Goal: Transaction & Acquisition: Book appointment/travel/reservation

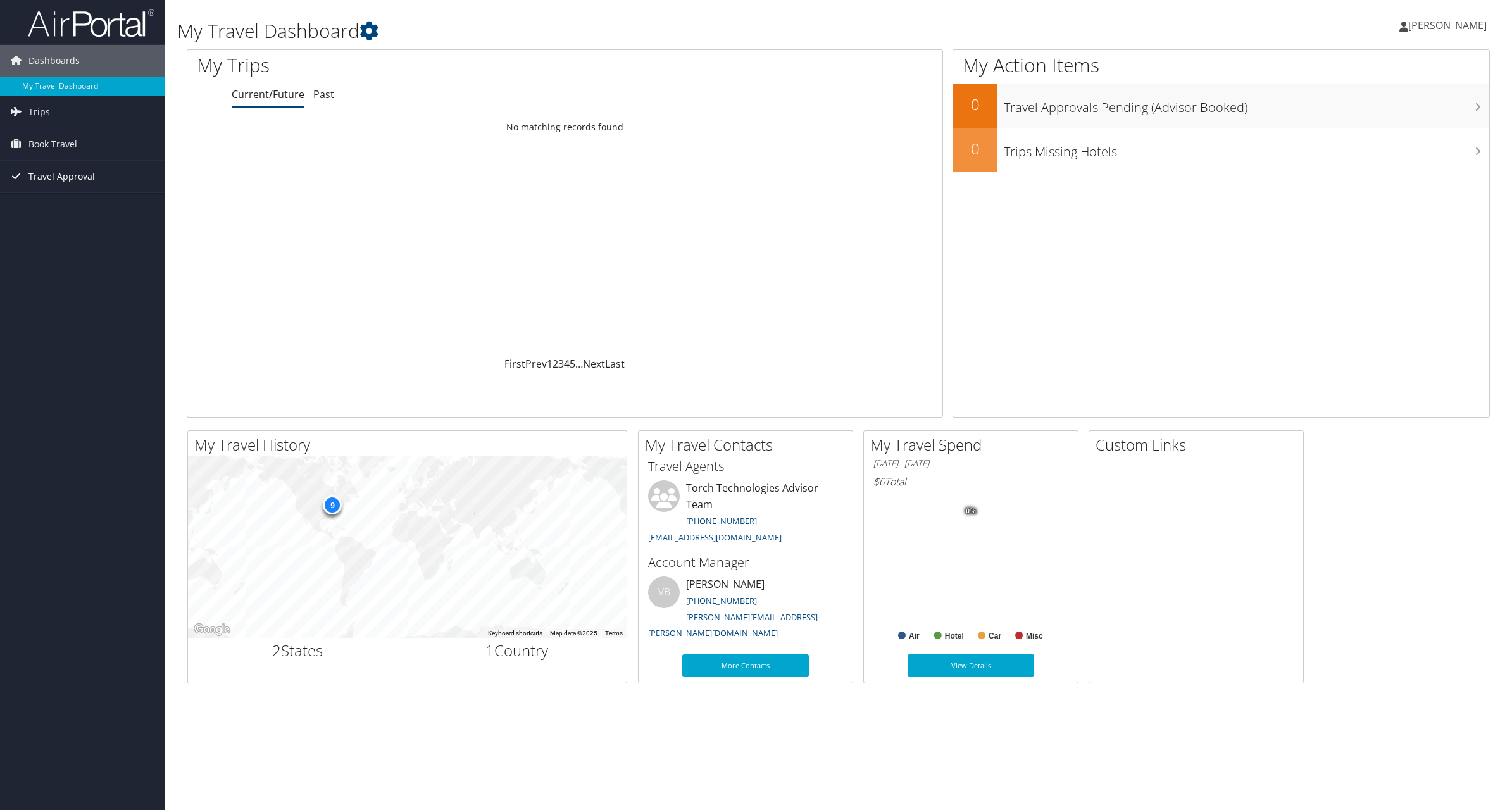
click at [73, 178] on span "Travel Approval" at bounding box center [61, 176] width 66 height 32
click at [59, 217] on link "Approved Trips" at bounding box center [82, 221] width 165 height 19
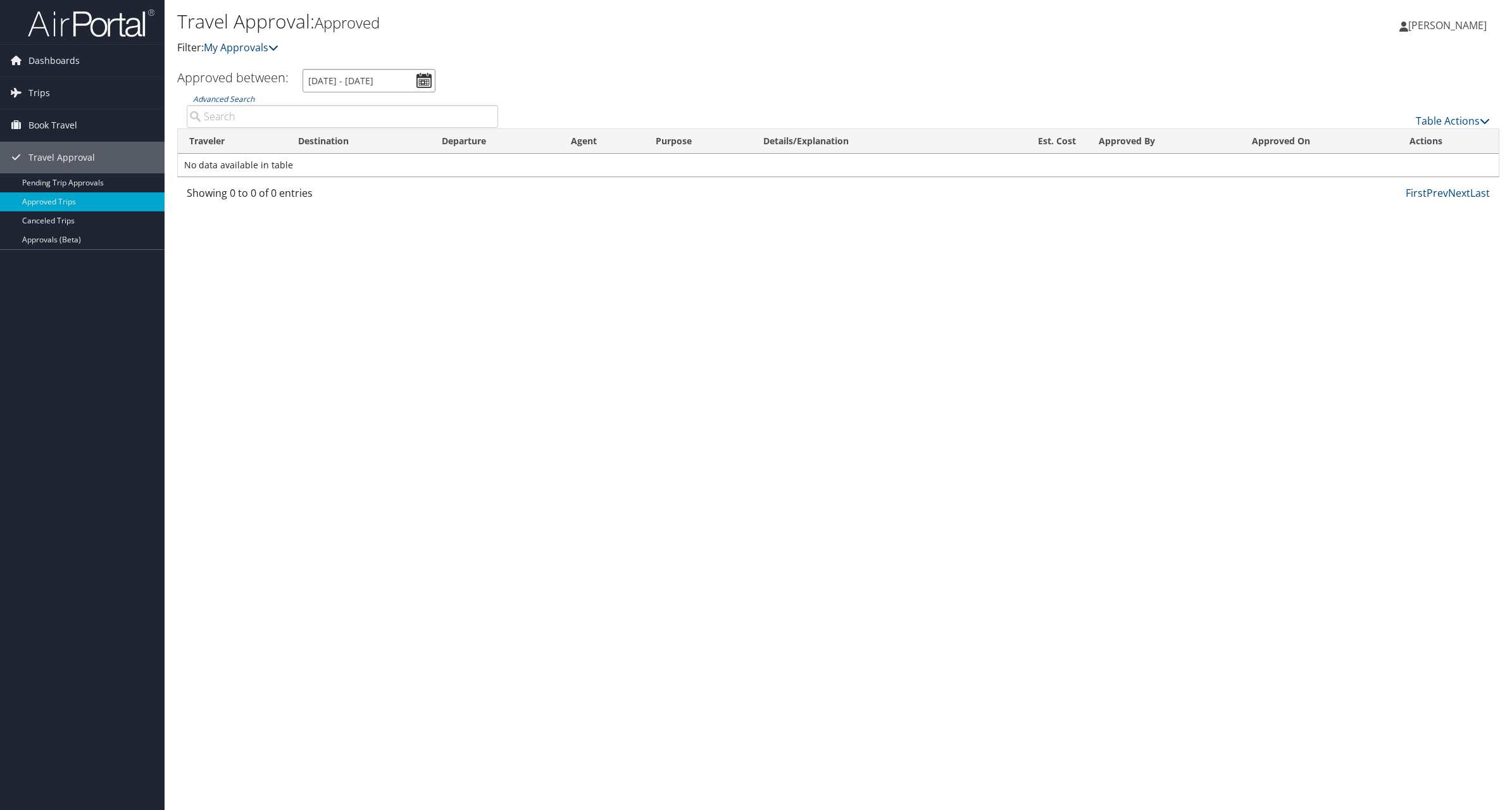
click at [422, 78] on input "8/8/2025 - 9/8/2025" at bounding box center [369, 80] width 133 height 23
click at [350, 280] on li "September 2024" at bounding box center [353, 284] width 92 height 17
type input "9/1/2024 - 9/30/2024"
click at [81, 178] on link "Pending Trip Approvals" at bounding box center [82, 183] width 165 height 19
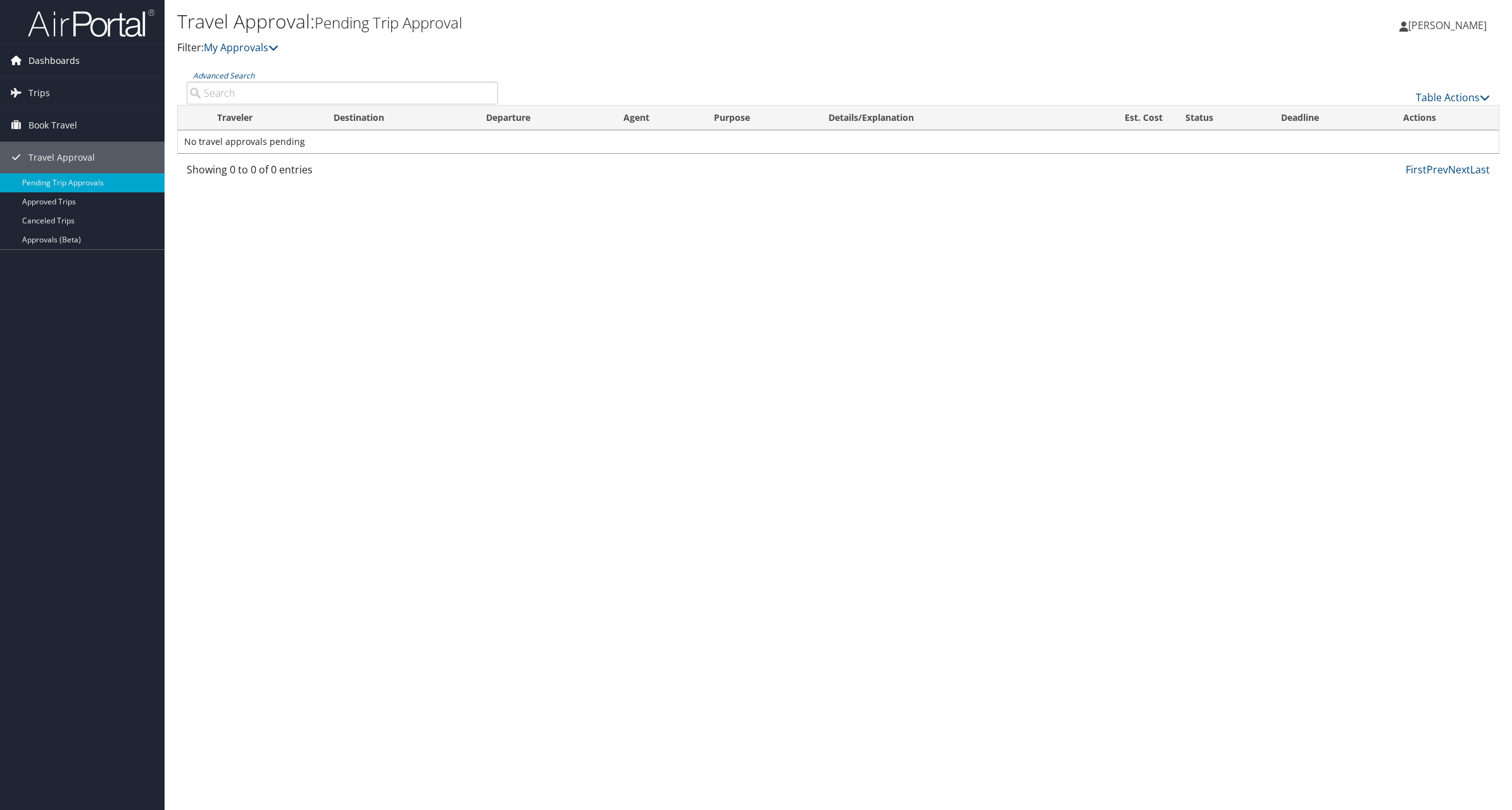
click at [77, 59] on span "Dashboards" at bounding box center [54, 60] width 51 height 32
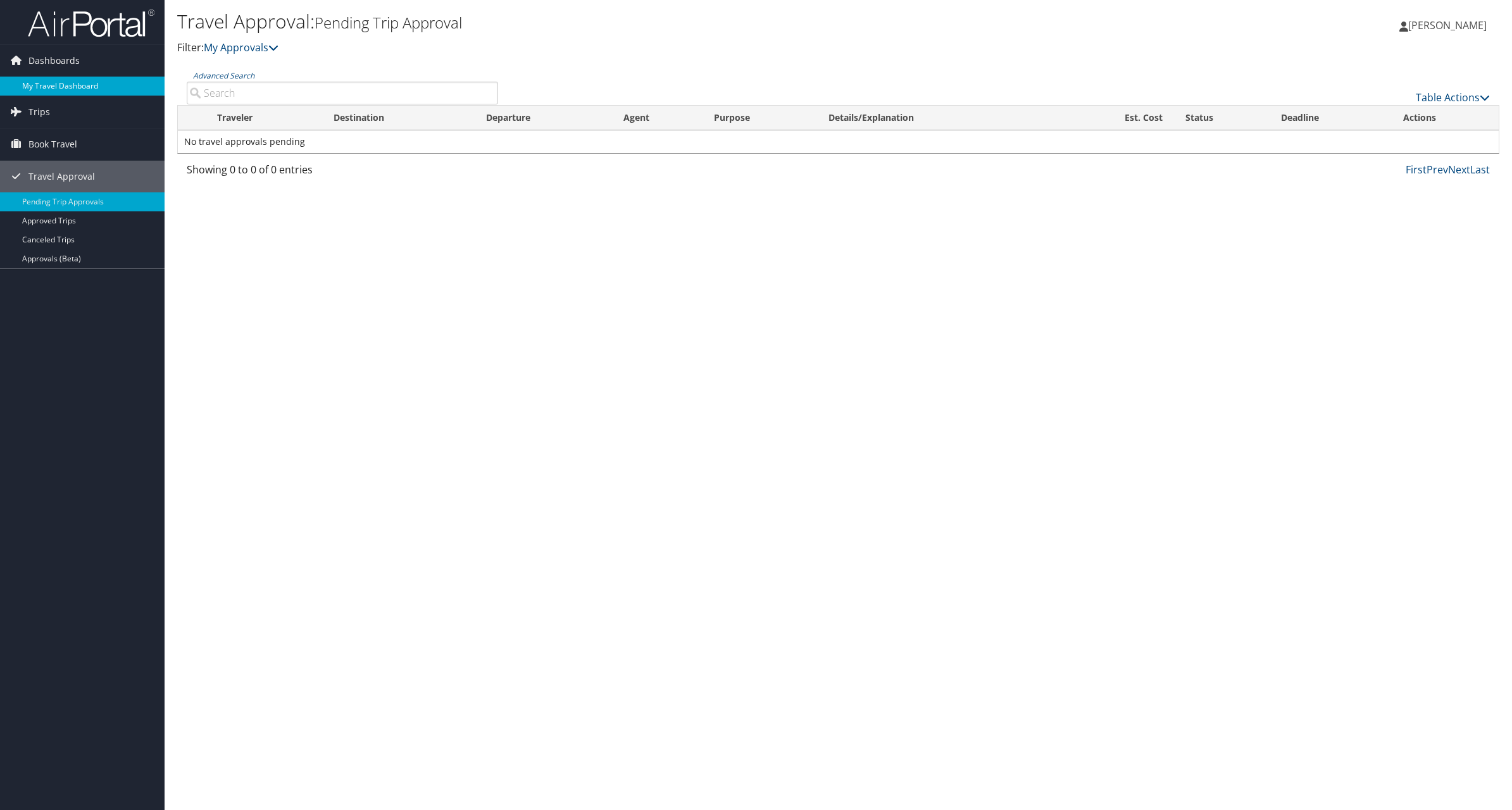
click at [74, 78] on link "My Travel Dashboard" at bounding box center [82, 86] width 165 height 19
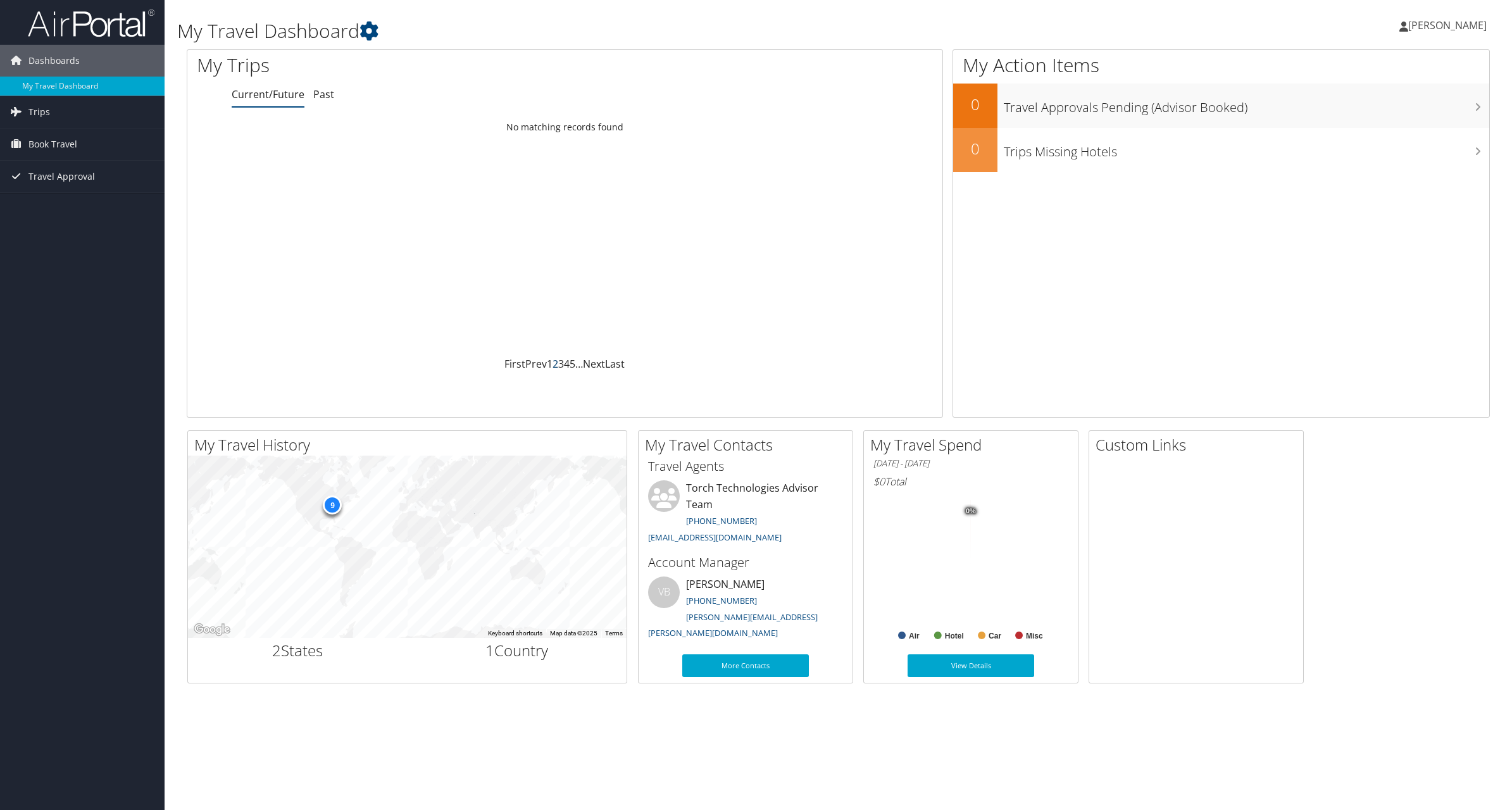
click at [555, 363] on link "2" at bounding box center [555, 364] width 6 height 14
click at [325, 101] on link "Past" at bounding box center [324, 95] width 21 height 14
click at [277, 93] on link "Current/Future" at bounding box center [268, 95] width 73 height 14
click at [38, 115] on span "Trips" at bounding box center [39, 112] width 21 height 32
click at [69, 199] on span "Book Travel" at bounding box center [53, 201] width 49 height 32
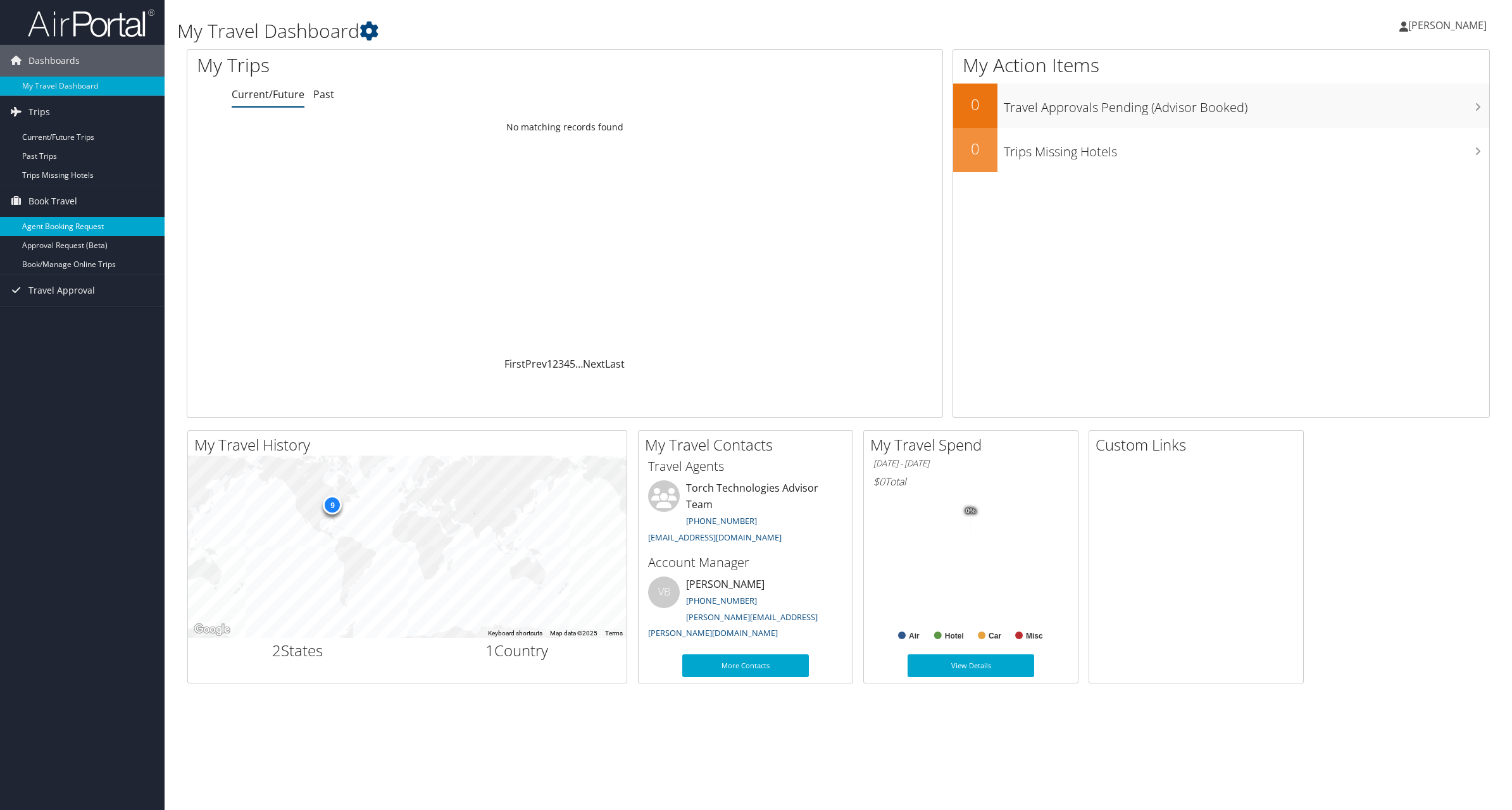
click at [37, 228] on link "Agent Booking Request" at bounding box center [82, 226] width 165 height 19
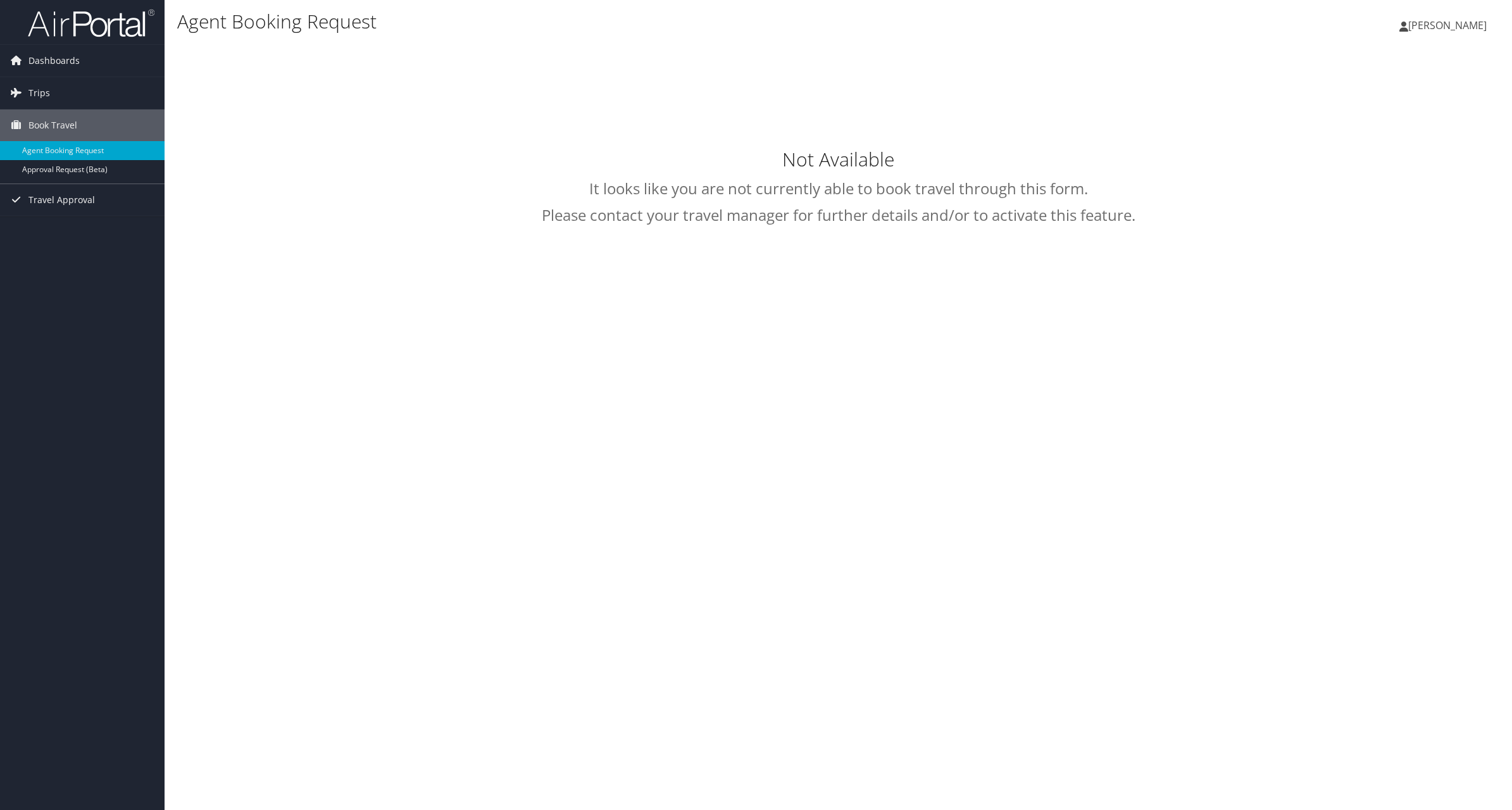
select select "[EMAIL_ADDRESS][DOMAIN_NAME]"
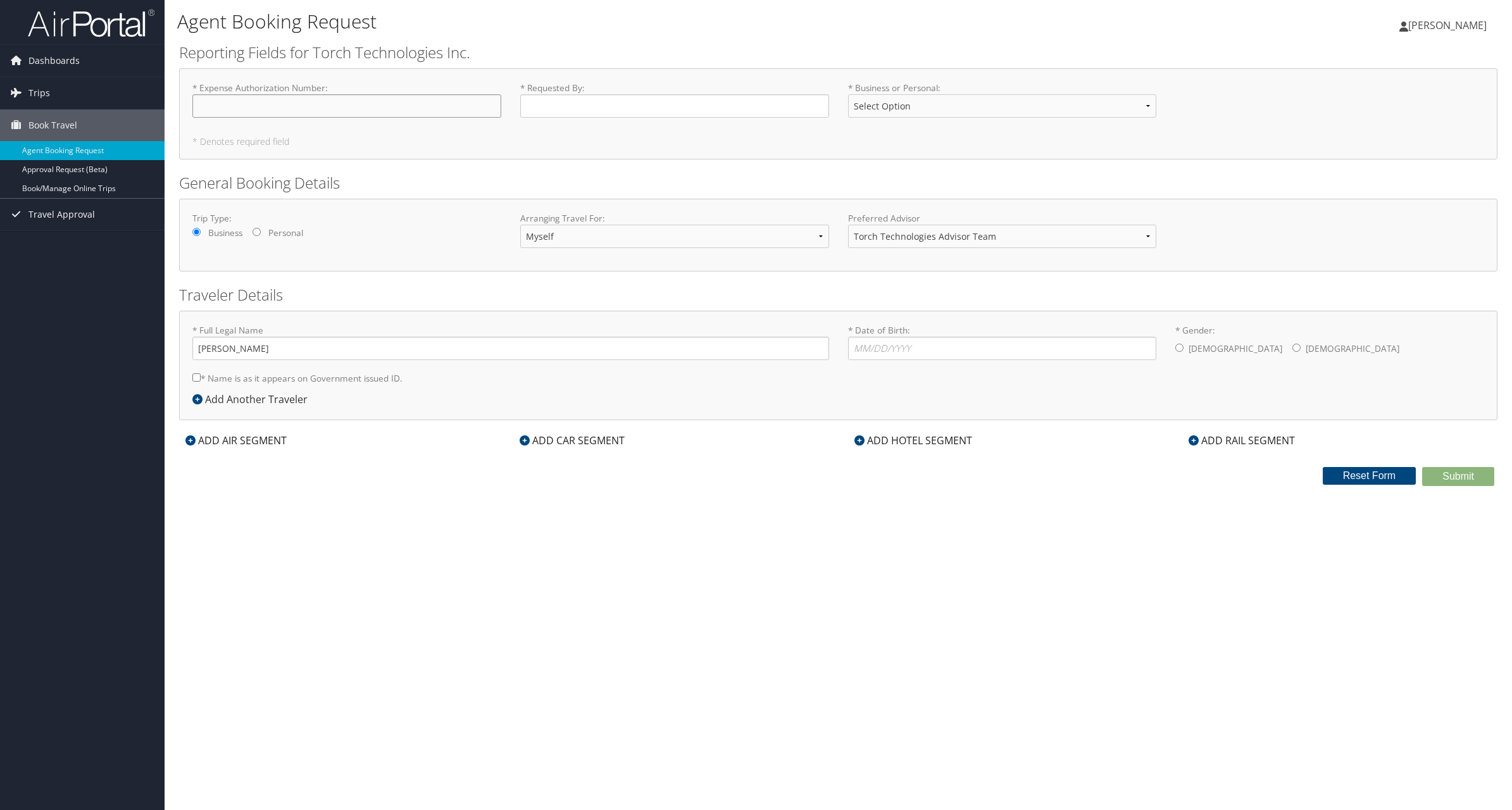
click at [299, 109] on input "* Expense Authorization Number : Required" at bounding box center [347, 106] width 309 height 23
click at [1031, 239] on select "Torch Technologies Advisor Team" at bounding box center [1002, 236] width 309 height 23
click at [283, 107] on input "* Expense Authorization Number : Required" at bounding box center [347, 106] width 309 height 23
paste input "EA00027344"
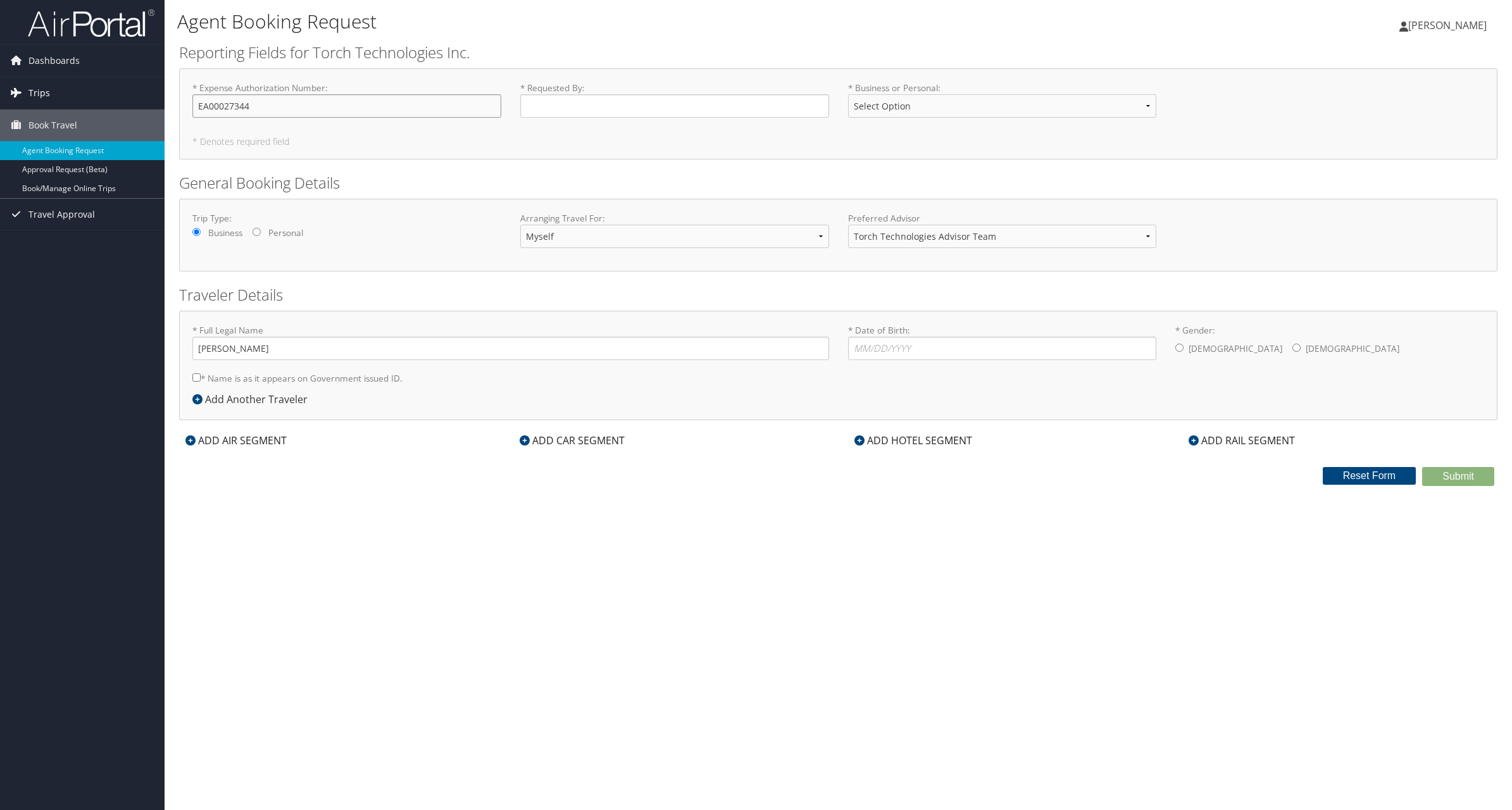
type input "EA00027344"
click at [584, 107] on input "* Requested By : Required" at bounding box center [675, 106] width 309 height 23
click at [937, 114] on select "Select Option Business Personal" at bounding box center [1002, 106] width 309 height 23
select select "Business"
click at [848, 95] on select "Select Option Business Personal" at bounding box center [1002, 106] width 309 height 23
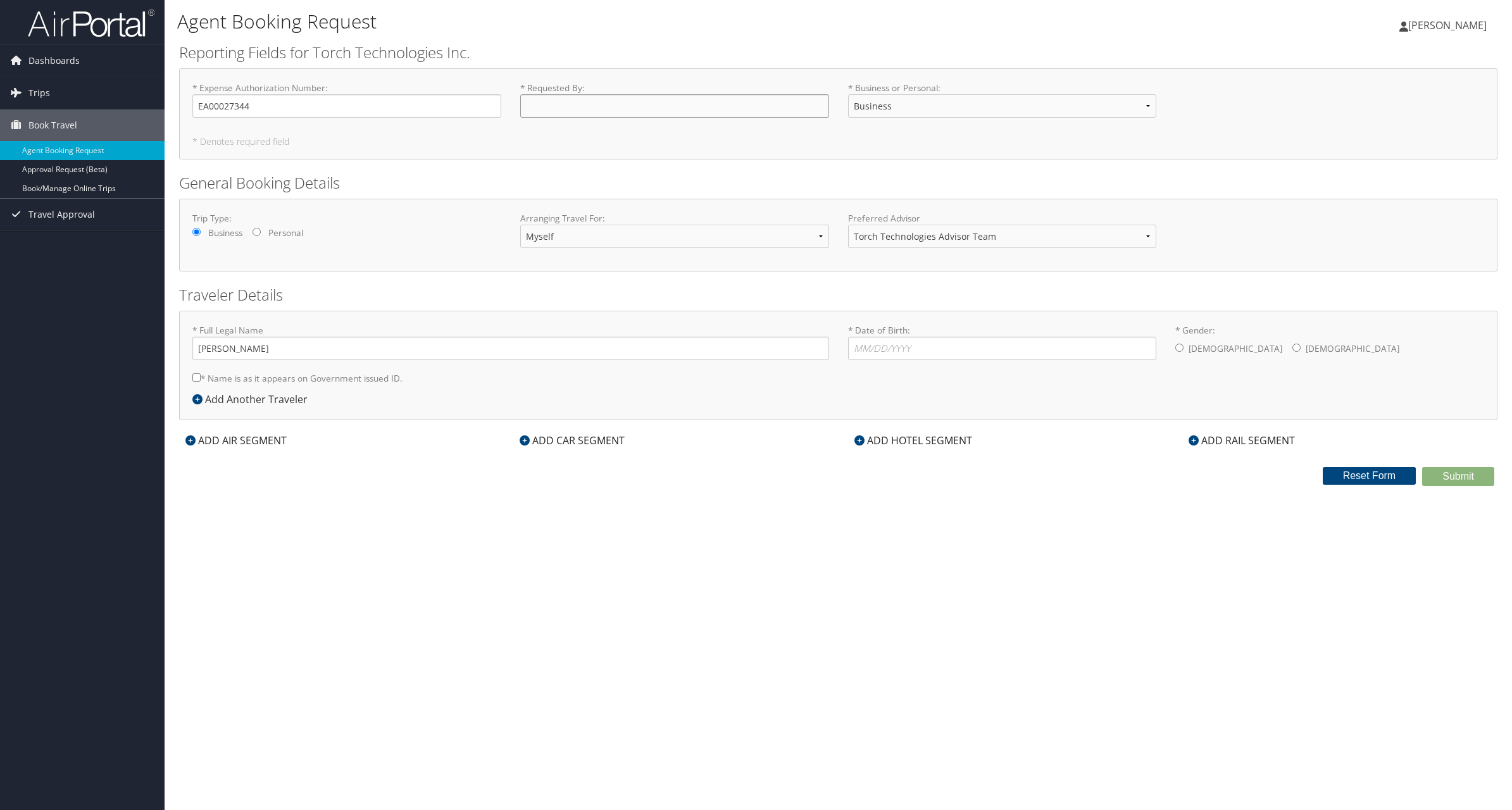
click at [596, 102] on input "* Requested By : Required" at bounding box center [675, 106] width 309 height 23
click at [605, 108] on input "Randall" at bounding box center [675, 106] width 309 height 23
type input "[PERSON_NAME]"
click at [254, 442] on div "ADD AIR SEGMENT" at bounding box center [235, 441] width 114 height 15
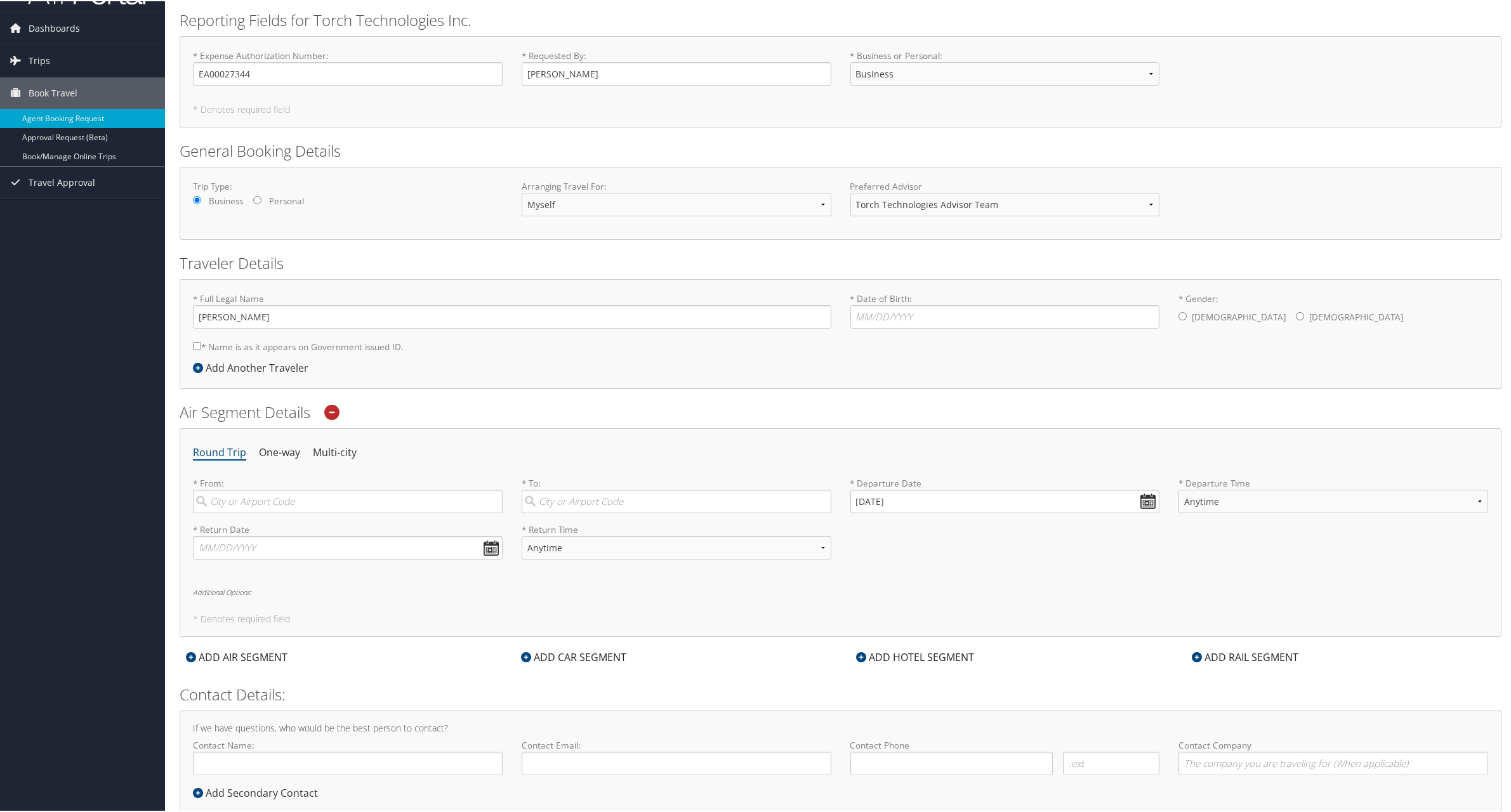
scroll to position [63, 0]
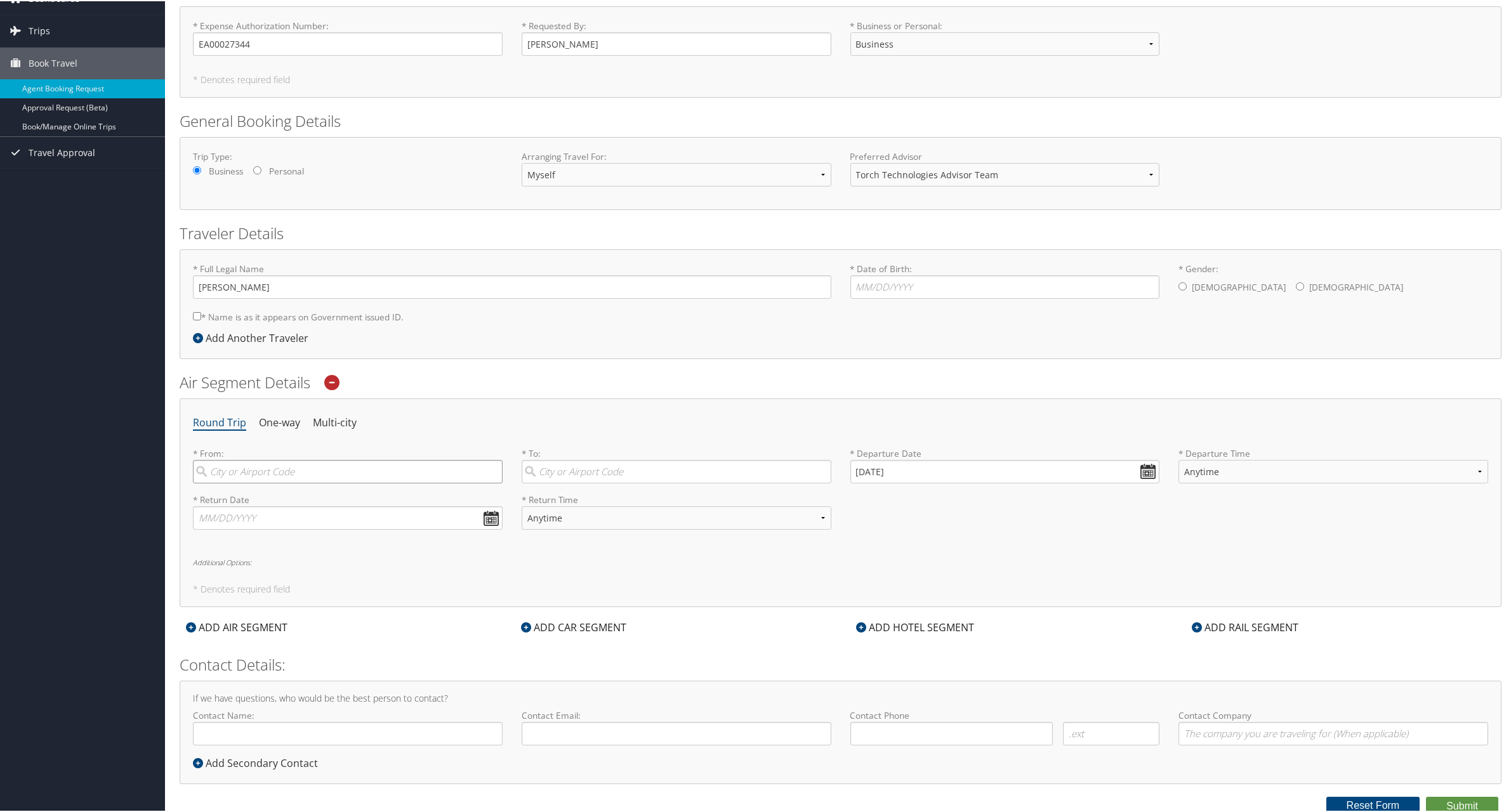
click at [322, 468] on input "search" at bounding box center [348, 470] width 310 height 23
click at [298, 601] on div "Detroit (DTW MI)" at bounding box center [349, 594] width 292 height 17
click at [298, 482] on input "Detroit" at bounding box center [348, 470] width 310 height 23
type input "Detroit (DTW MI)"
click at [600, 468] on input "search" at bounding box center [677, 470] width 310 height 23
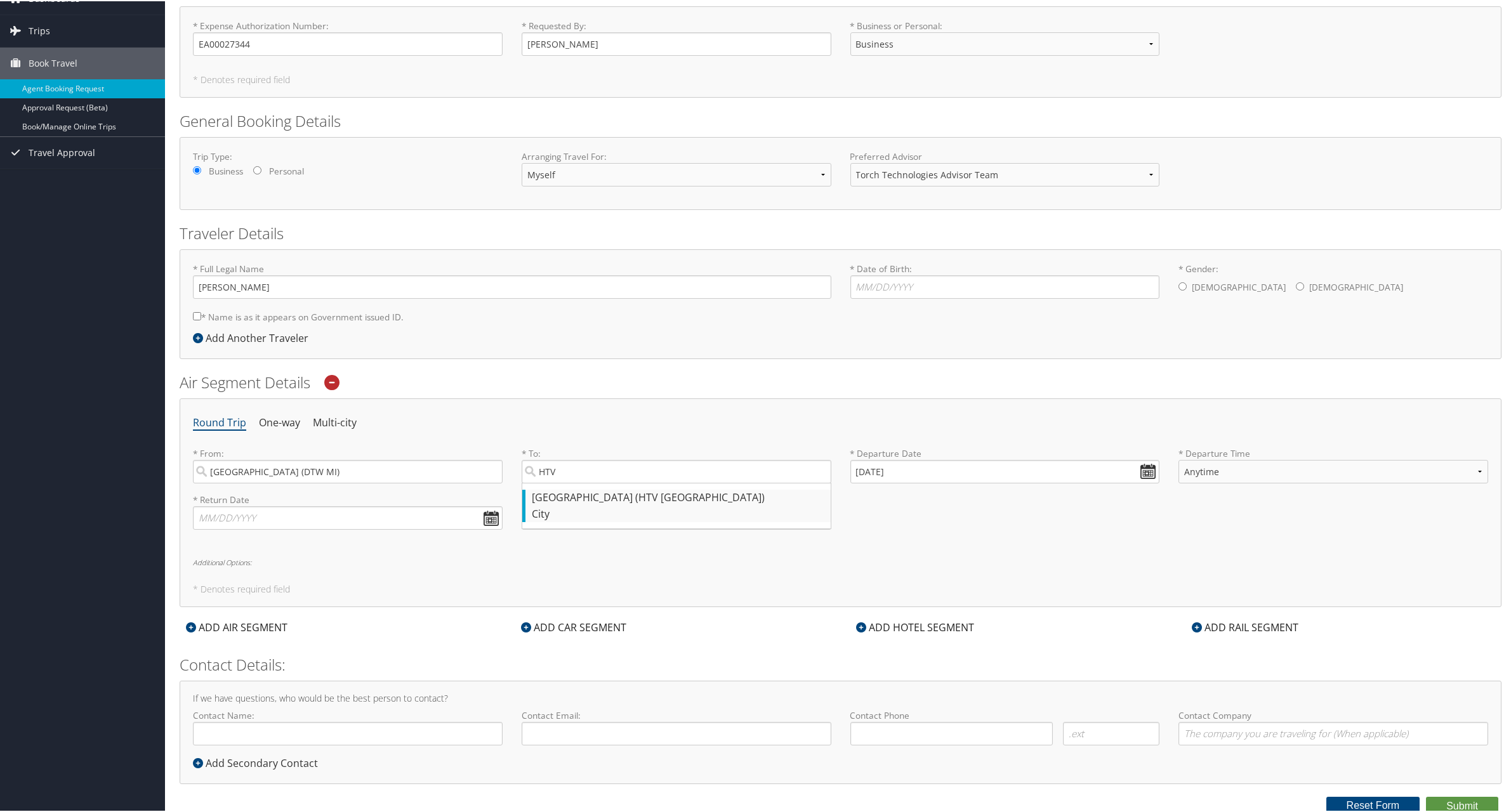
click at [610, 492] on div "Huntsville (HTV TX)" at bounding box center [677, 497] width 292 height 17
click at [610, 482] on input "HTV" at bounding box center [677, 470] width 310 height 23
type input "Huntsville (HTV TX)"
click at [637, 471] on input "Huntsville (HTV TX)" at bounding box center [677, 470] width 310 height 23
click at [629, 470] on input "Huntsville (HTV TX)" at bounding box center [677, 470] width 310 height 23
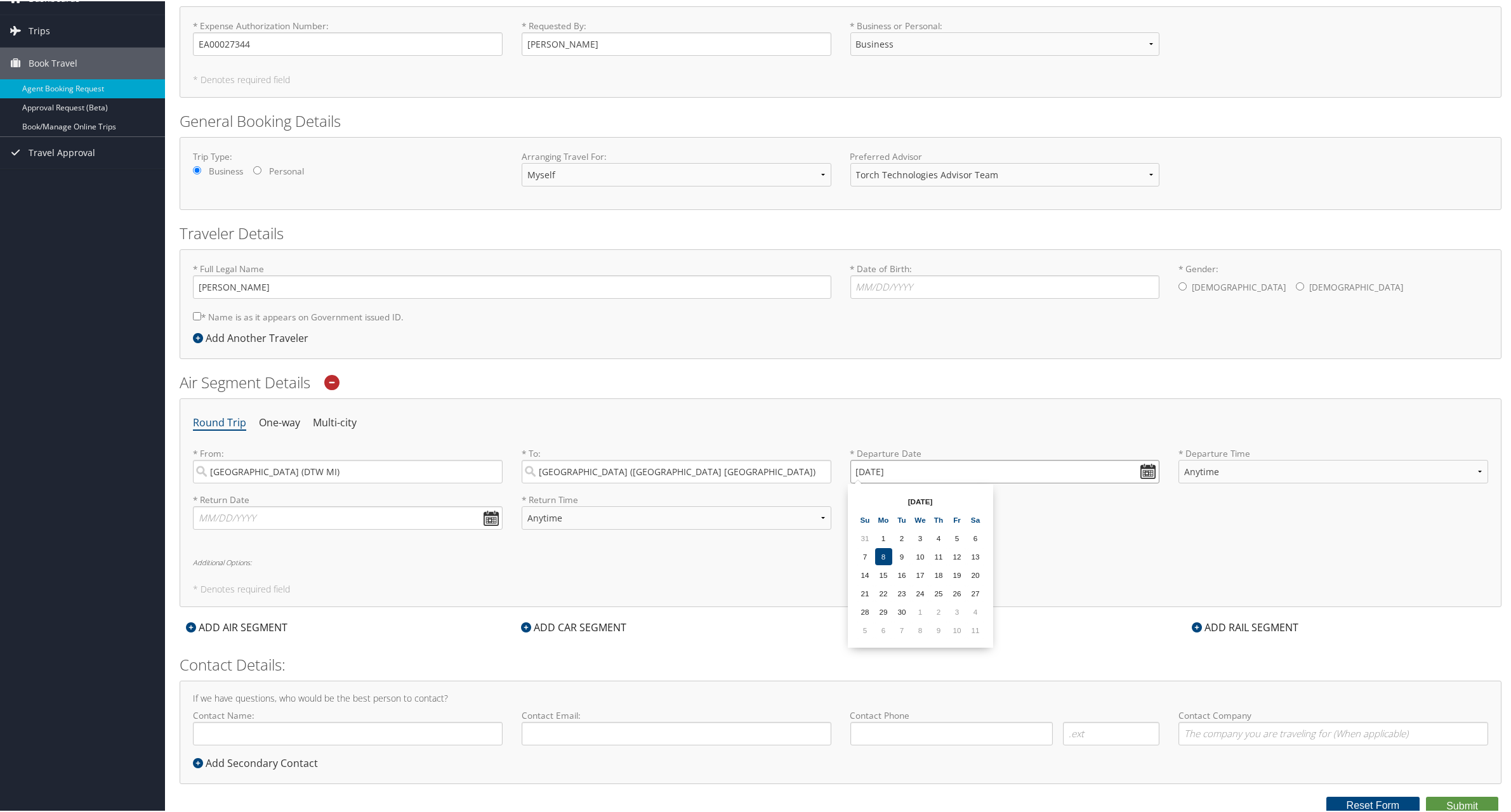
click at [1009, 469] on input "09/08/2025" at bounding box center [1005, 470] width 310 height 23
click at [881, 575] on td "15" at bounding box center [883, 573] width 17 height 17
type input "09/15/2025"
click at [1243, 469] on select "Anytime Early Morning (5AM-7AM) Morning (7AM-12PM) Afternoon (12PM-5PM) Evening…" at bounding box center [1334, 470] width 310 height 23
click at [1246, 487] on label "* Departure Time Anytime Early Morning (5AM-7AM) Morning (7AM-12PM) Afternoon (…" at bounding box center [1334, 469] width 310 height 46
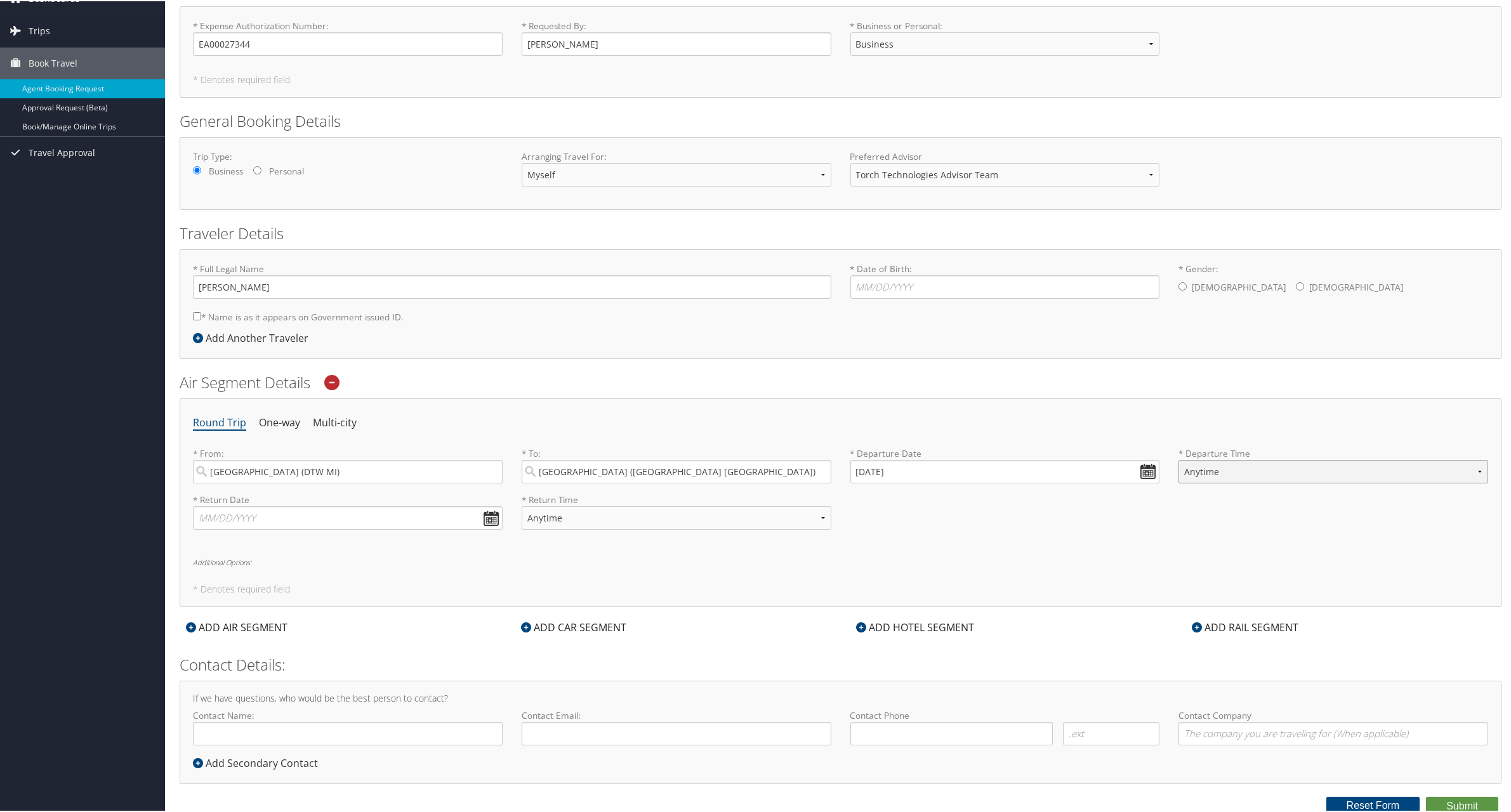
click at [1246, 482] on select "Anytime Early Morning (5AM-7AM) Morning (7AM-12PM) Afternoon (12PM-5PM) Evening…" at bounding box center [1334, 470] width 310 height 23
click at [318, 511] on input "text" at bounding box center [348, 517] width 310 height 23
click at [284, 619] on td "18" at bounding box center [284, 620] width 17 height 17
type input "09/18/2025"
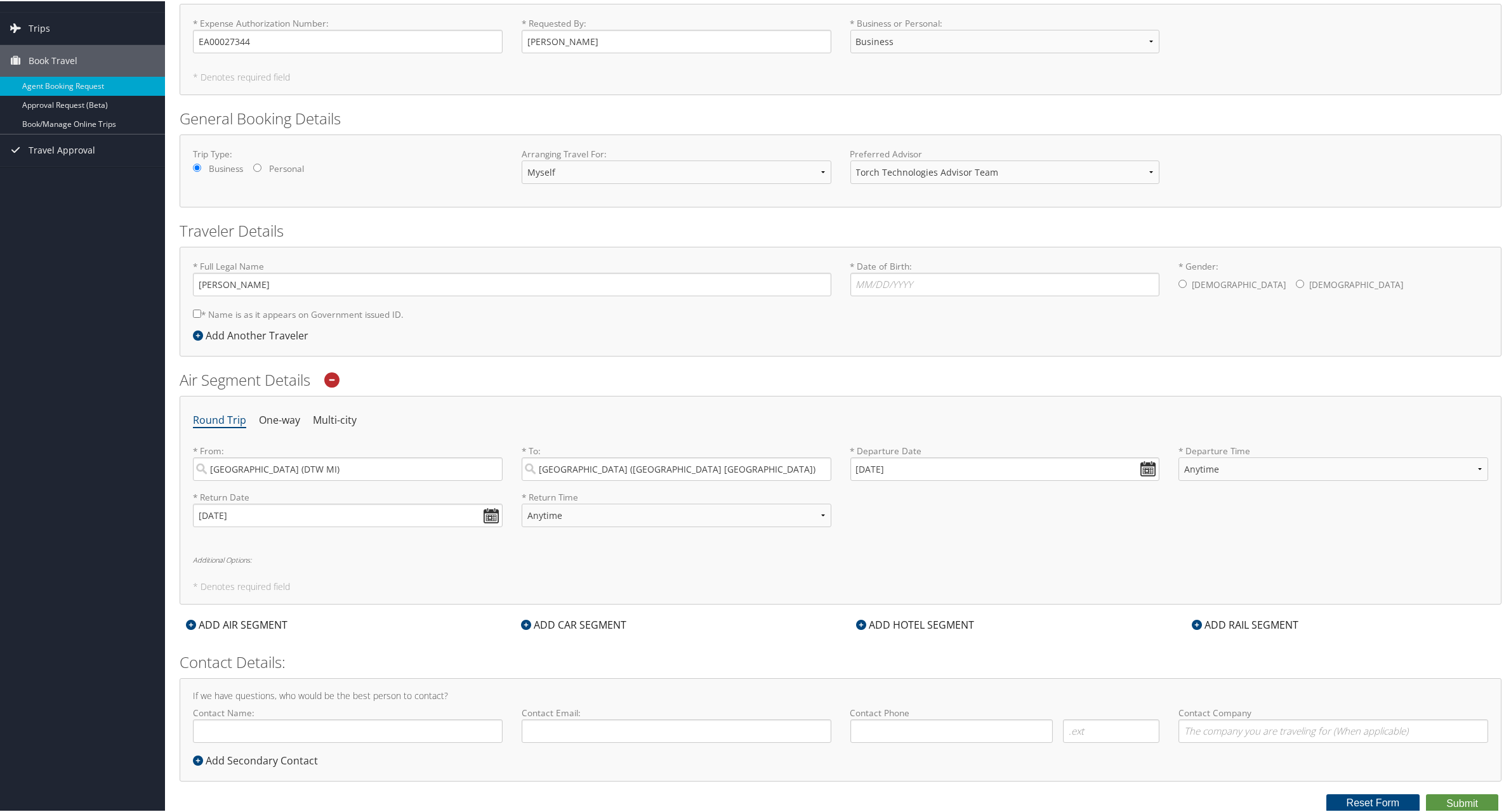
click at [597, 623] on div "ADD CAR SEGMENT" at bounding box center [574, 624] width 118 height 15
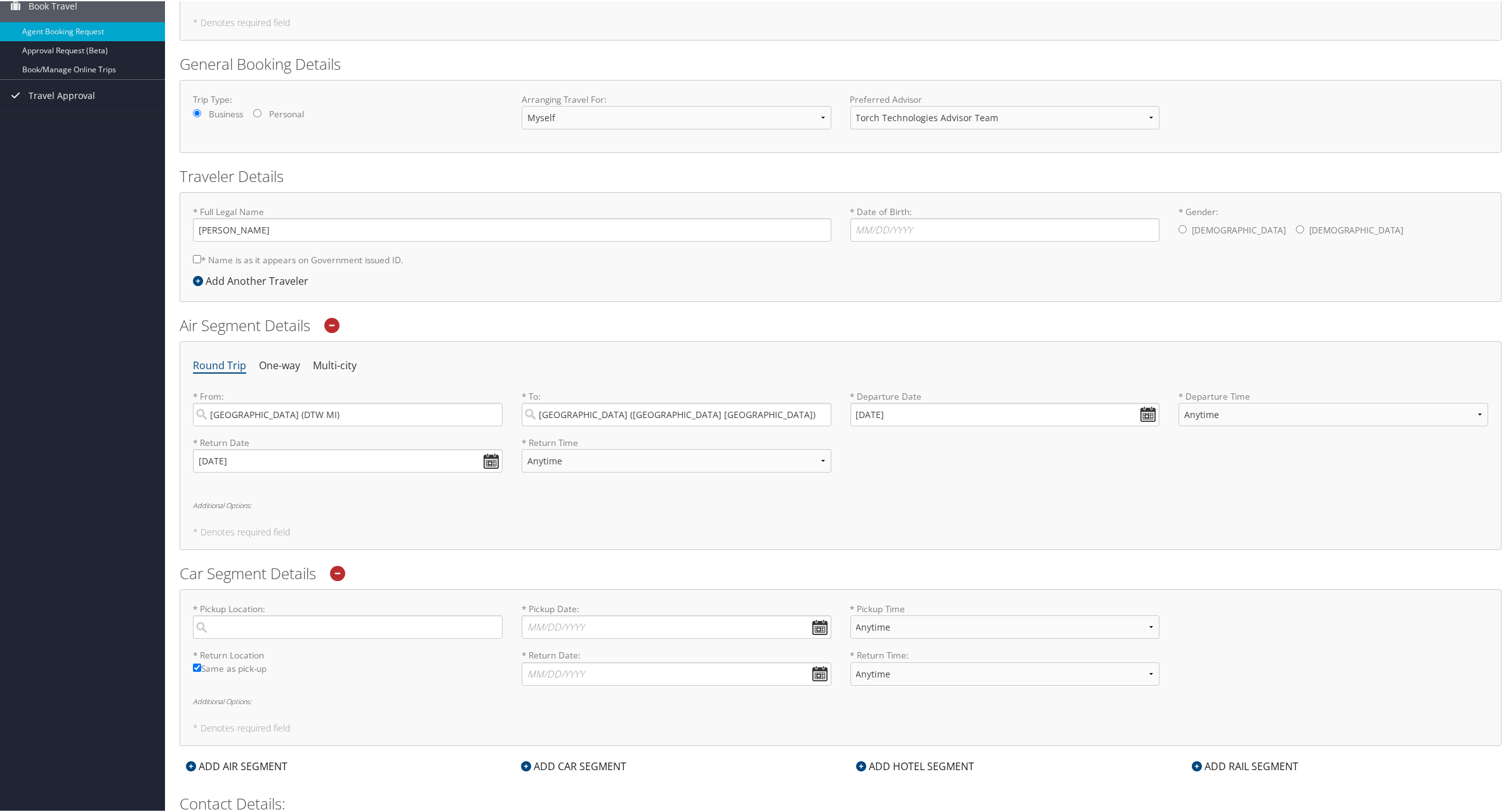
scroll to position [256, 0]
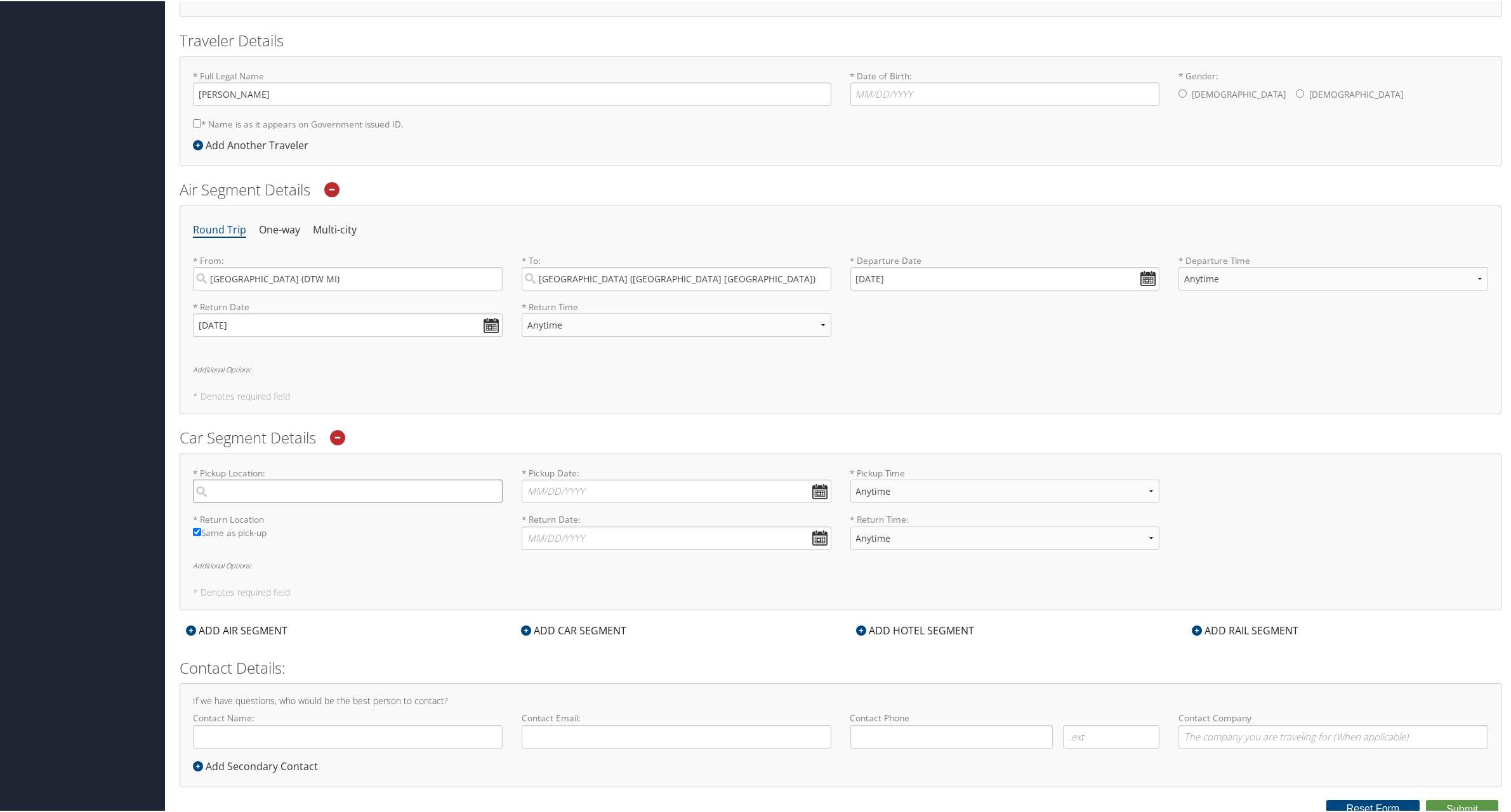
click at [292, 488] on input "search" at bounding box center [348, 490] width 310 height 23
click at [293, 488] on input "search" at bounding box center [348, 490] width 310 height 23
click at [499, 534] on label "Same as pick-up" at bounding box center [348, 535] width 310 height 19
click at [201, 534] on input "Same as pick-up" at bounding box center [197, 530] width 8 height 8
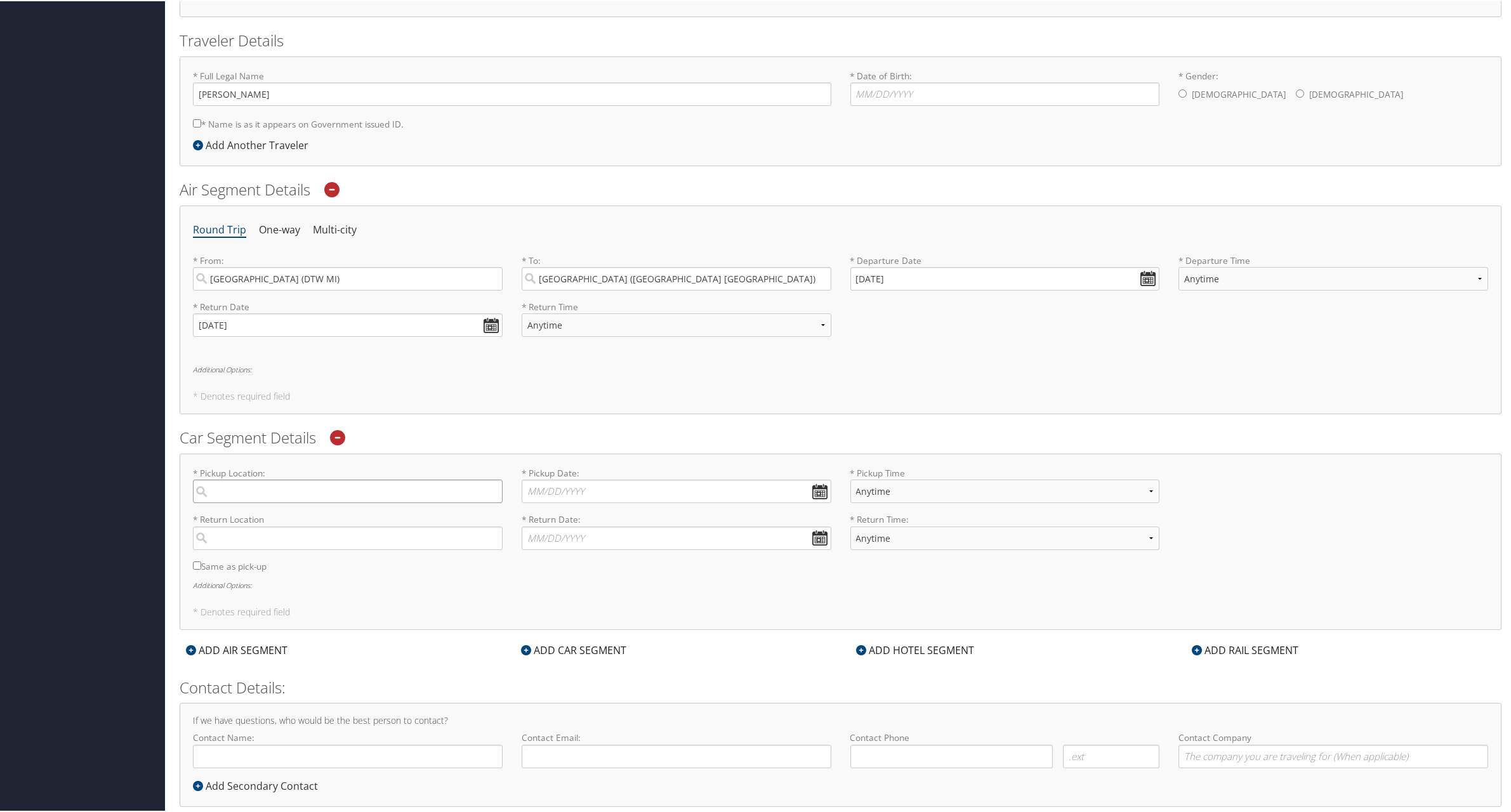
click at [297, 486] on input "search" at bounding box center [348, 490] width 310 height 23
click at [412, 472] on label "* Pickup Location: Required" at bounding box center [348, 484] width 310 height 36
click at [412, 479] on input "search" at bounding box center [348, 490] width 310 height 23
click at [199, 565] on input "Same as pick-up" at bounding box center [197, 564] width 8 height 8
checkbox input "true"
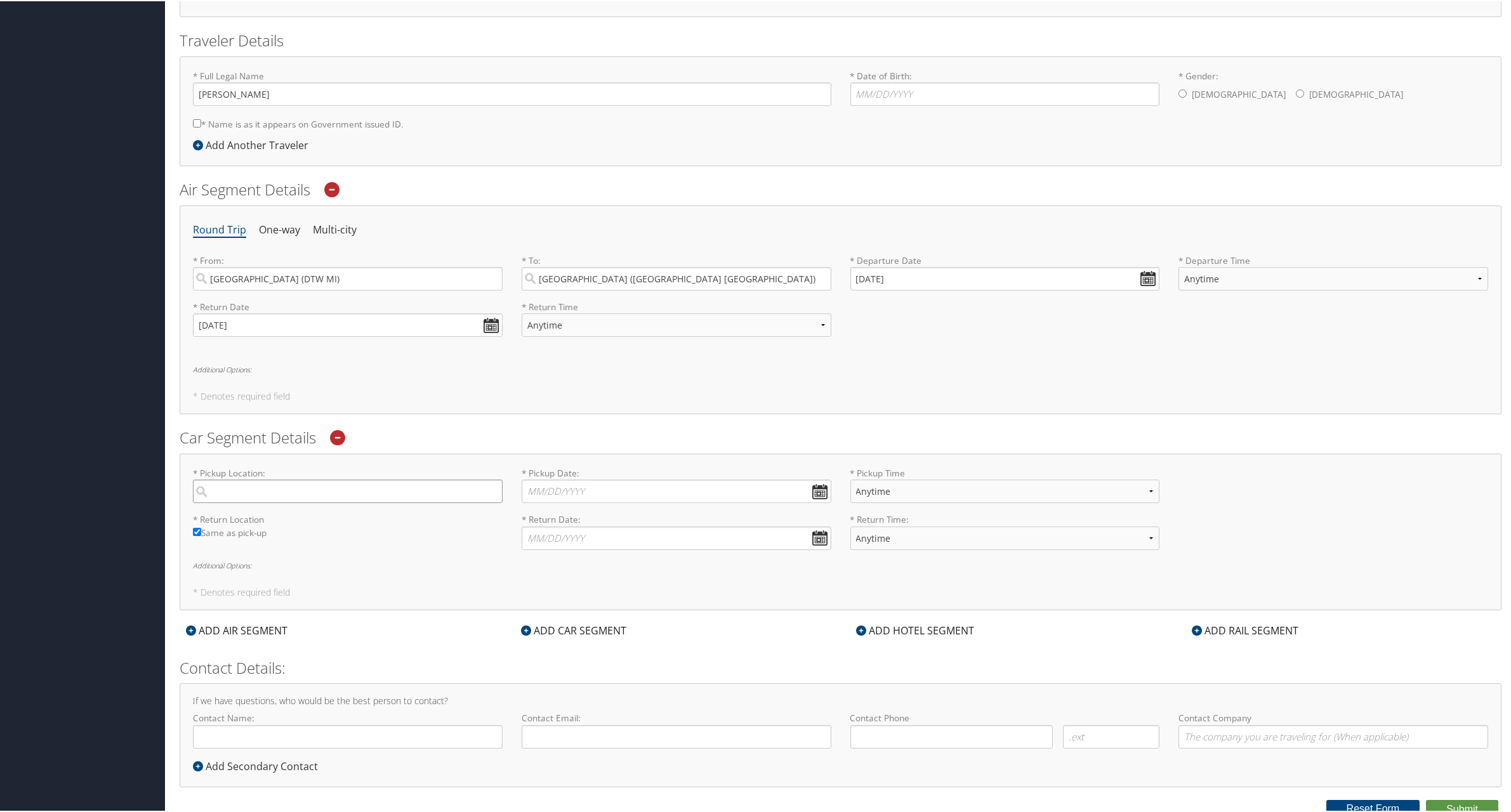
click at [331, 484] on input "search" at bounding box center [348, 490] width 310 height 23
click at [269, 488] on input "search" at bounding box center [348, 490] width 310 height 23
click at [236, 555] on div "Huntsville (HTV TX)" at bounding box center [349, 549] width 292 height 17
click at [236, 502] on input "Hunts" at bounding box center [348, 490] width 310 height 23
click at [282, 495] on input "Huntsville" at bounding box center [348, 490] width 310 height 23
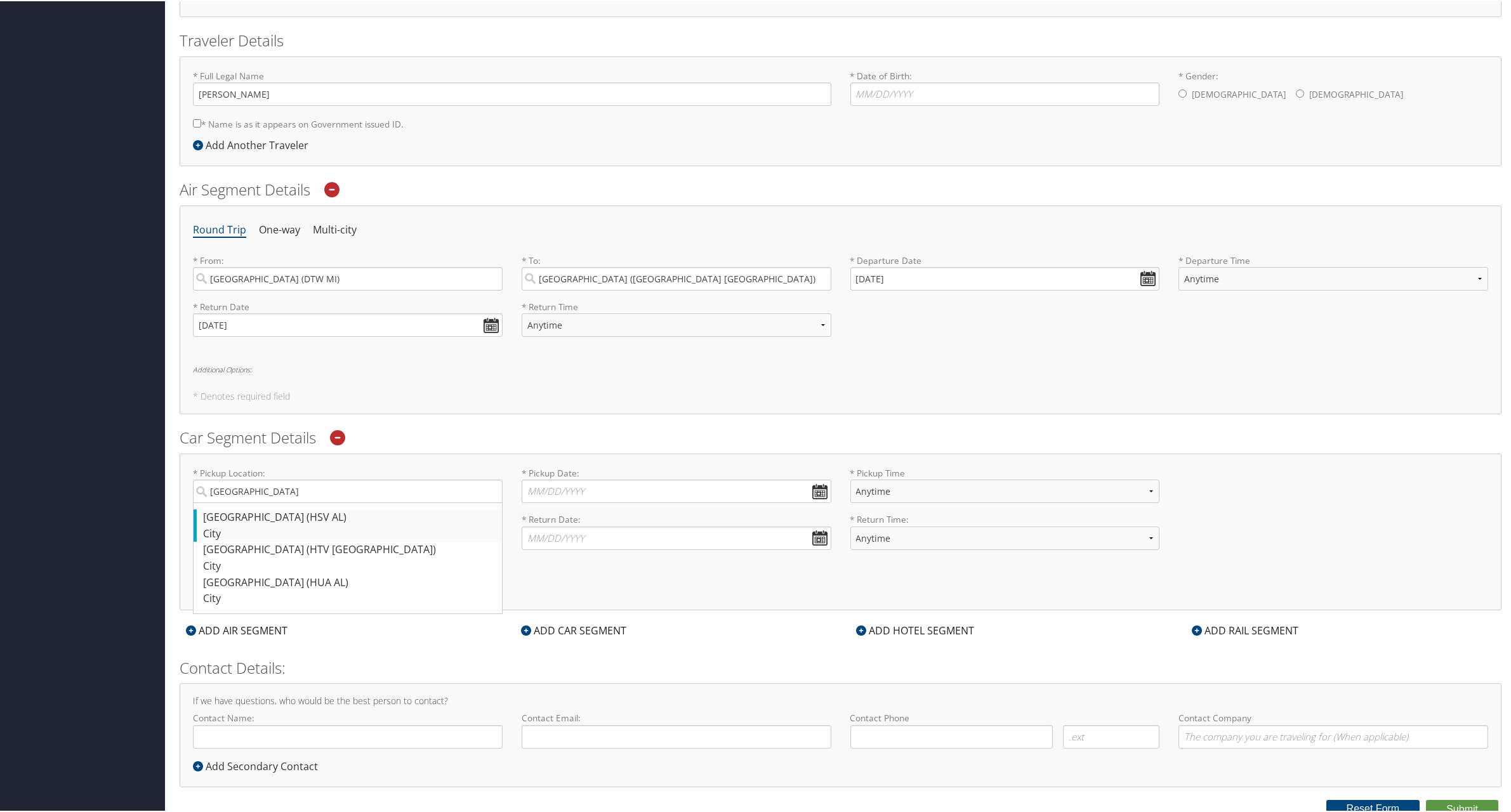
click at [292, 515] on div "Huntsville (HSV AL)" at bounding box center [349, 517] width 292 height 17
click at [292, 502] on input "Huntsville" at bounding box center [348, 490] width 310 height 23
type input "Huntsville"
click at [626, 486] on input "* Pickup Date: Dates must be valid" at bounding box center [677, 490] width 310 height 23
click at [556, 595] on td "15" at bounding box center [556, 593] width 17 height 17
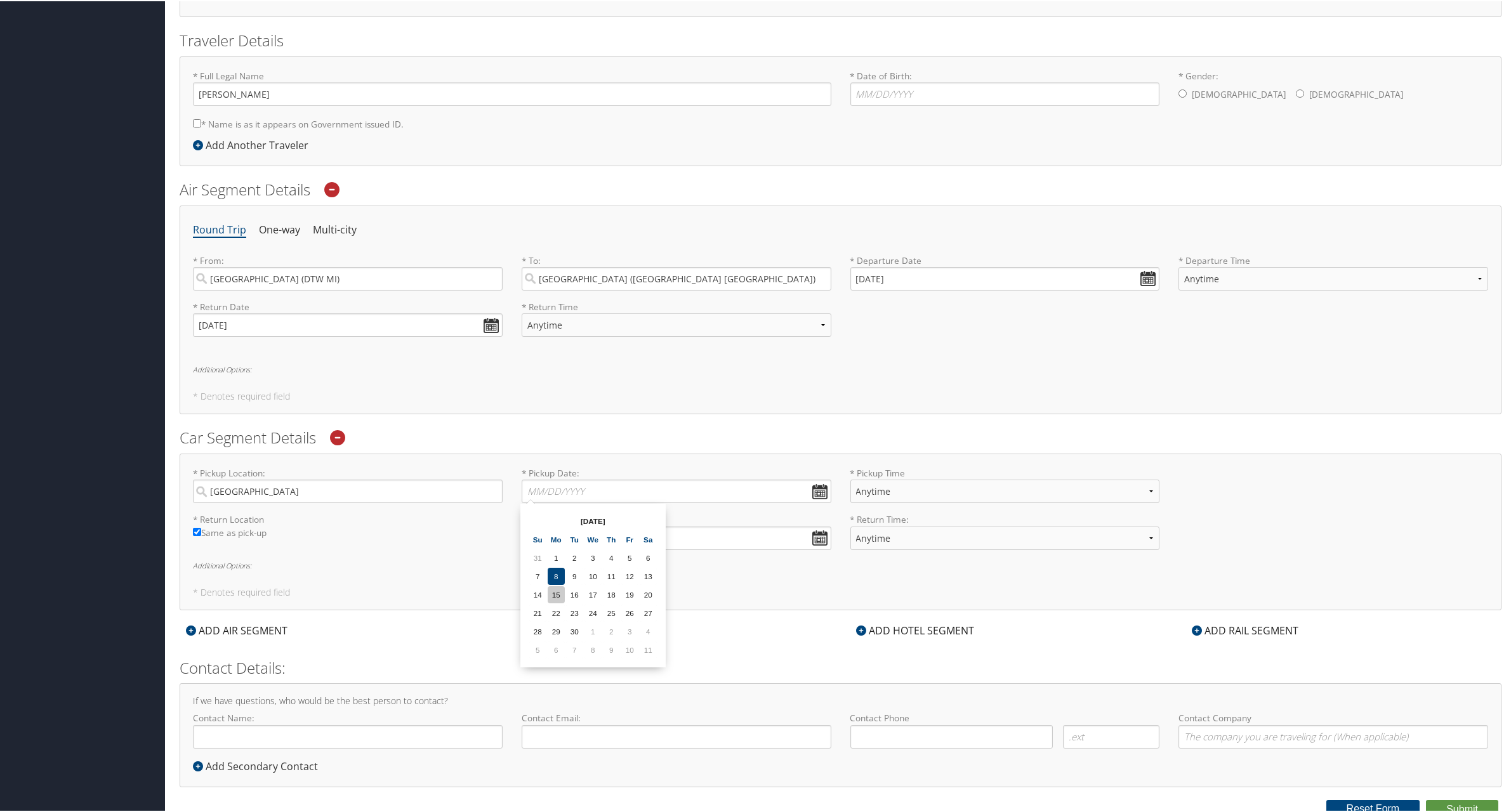
type input "09/15/2025"
click at [628, 537] on input "* Return Date: Dates must be valid" at bounding box center [677, 537] width 310 height 23
click at [616, 642] on td "18" at bounding box center [611, 640] width 17 height 17
type input "09/18/2025"
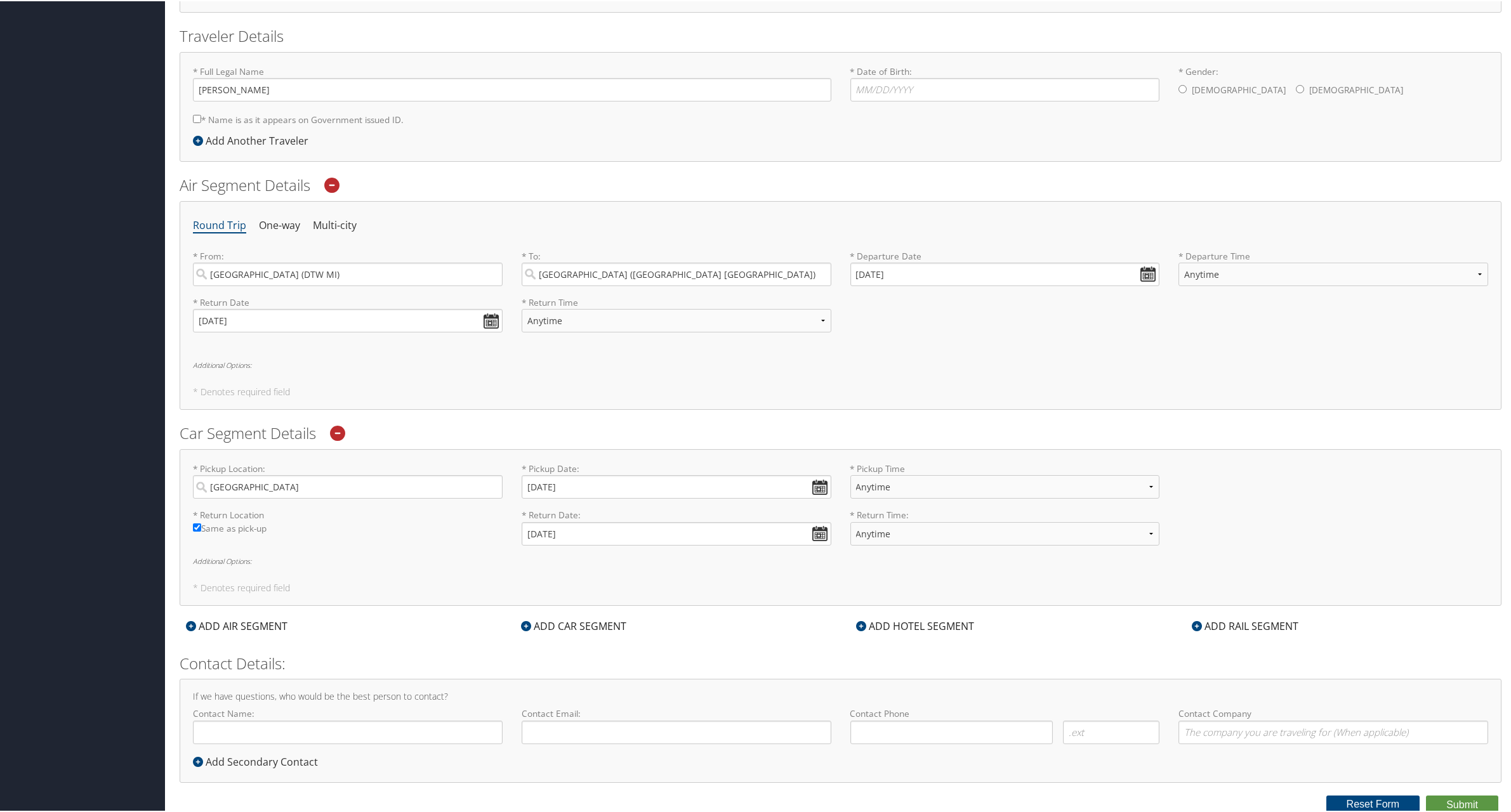
scroll to position [262, 0]
click at [932, 625] on div "ADD HOTEL SEGMENT" at bounding box center [916, 624] width 131 height 15
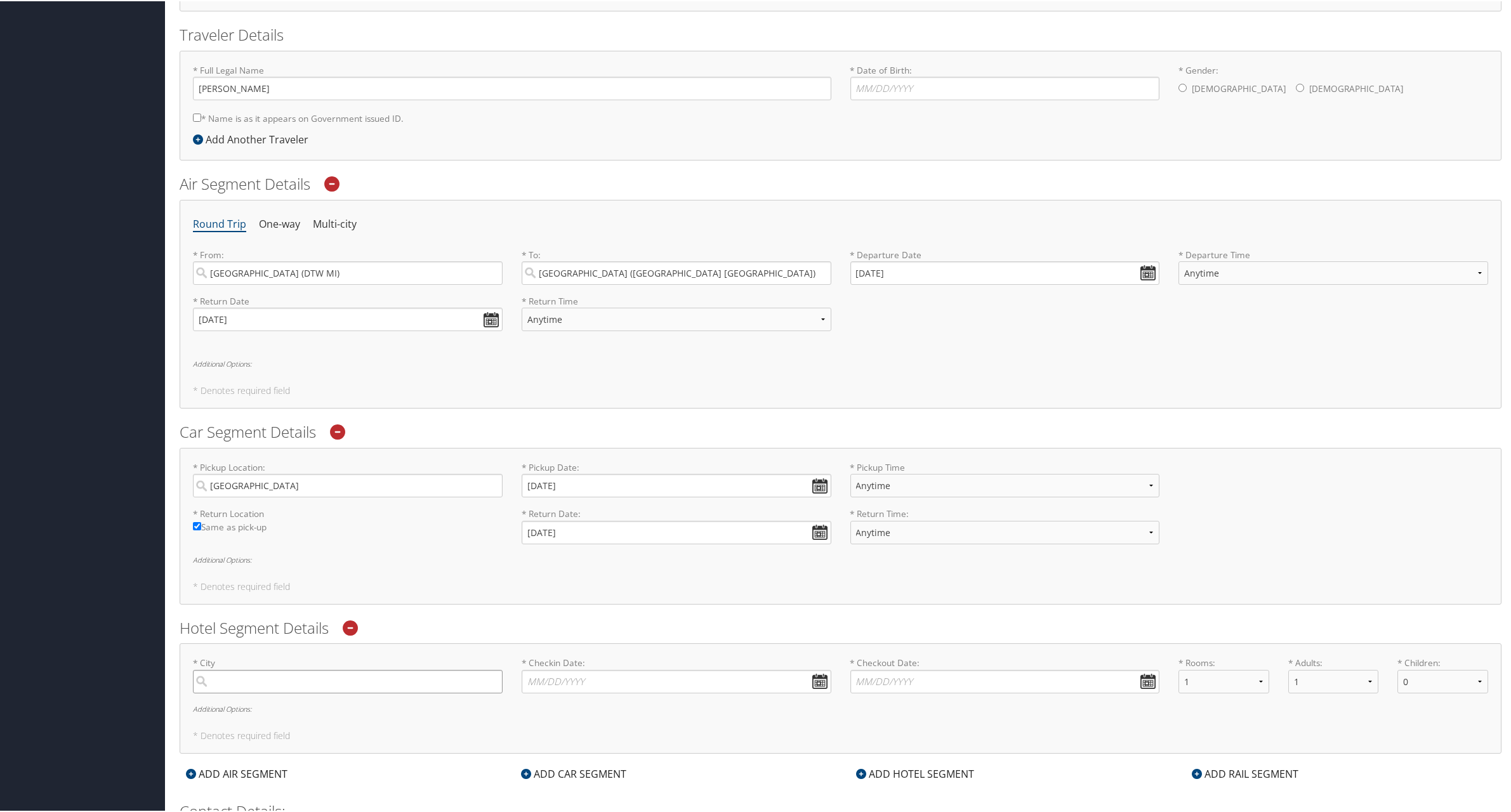
click at [280, 680] on input "search" at bounding box center [348, 680] width 310 height 23
click at [295, 709] on div "Huntsville (HSV AL)" at bounding box center [349, 707] width 292 height 17
click at [295, 692] on input "Huntsville" at bounding box center [348, 680] width 310 height 23
type input "Huntsville"
click at [663, 676] on input "* Checkin Date: Dates must be valid" at bounding box center [677, 680] width 310 height 23
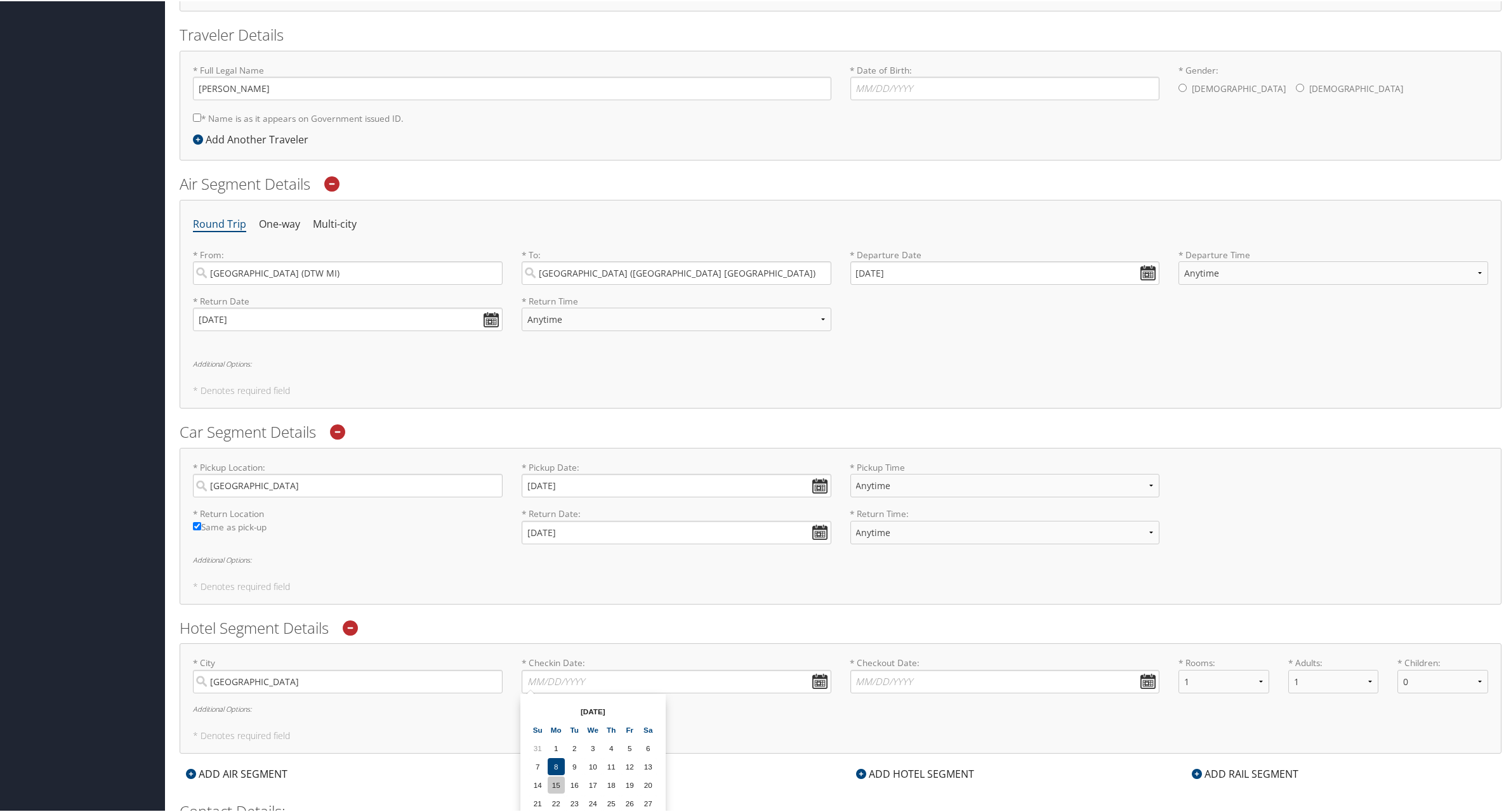
click at [552, 786] on td "15" at bounding box center [556, 784] width 17 height 17
type input "09/15/2025"
click at [946, 680] on input "* Checkout Date: Dates must be valid" at bounding box center [1005, 680] width 310 height 23
click at [939, 789] on td "18" at bounding box center [939, 784] width 17 height 17
type input "09/18/2025"
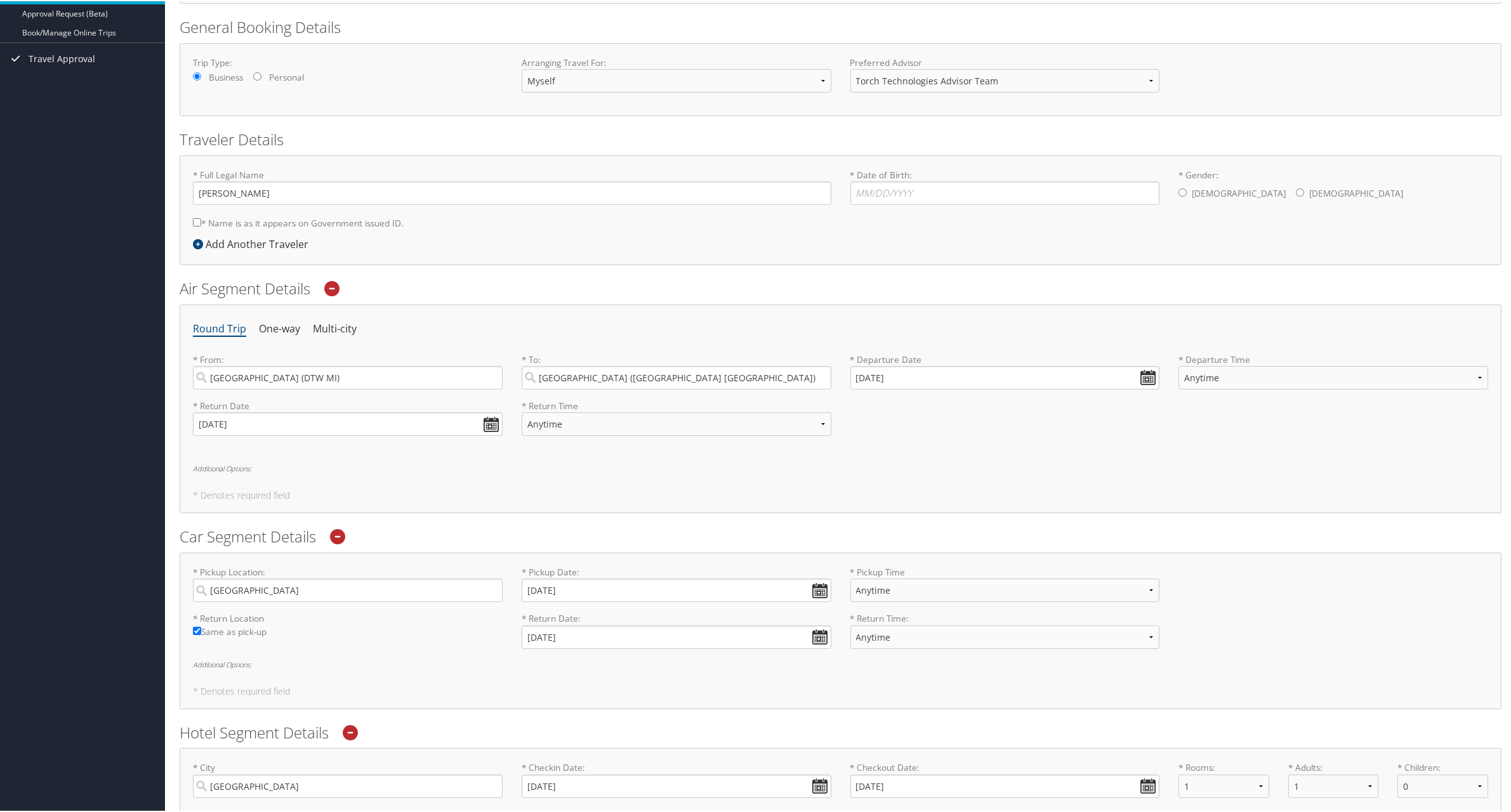
scroll to position [0, 0]
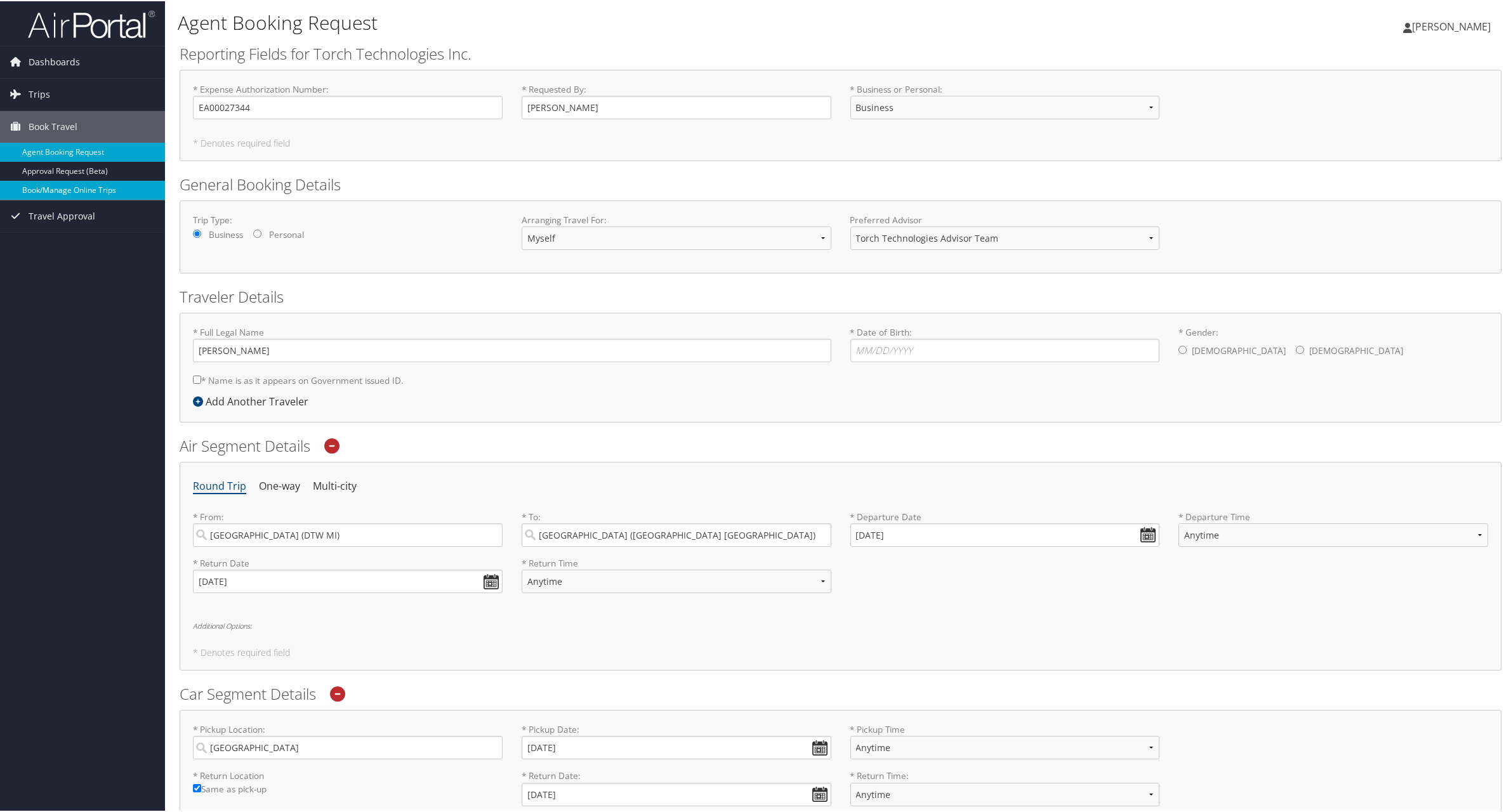
click at [45, 188] on link "Book/Manage Online Trips" at bounding box center [83, 189] width 165 height 19
